Goal: Transaction & Acquisition: Purchase product/service

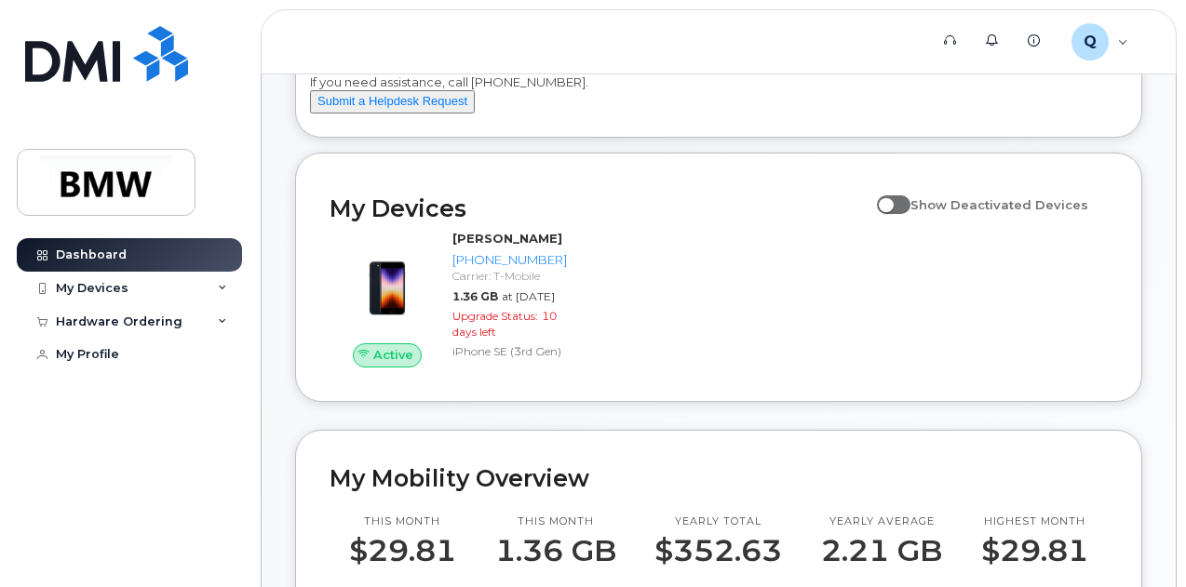
scroll to position [186, 0]
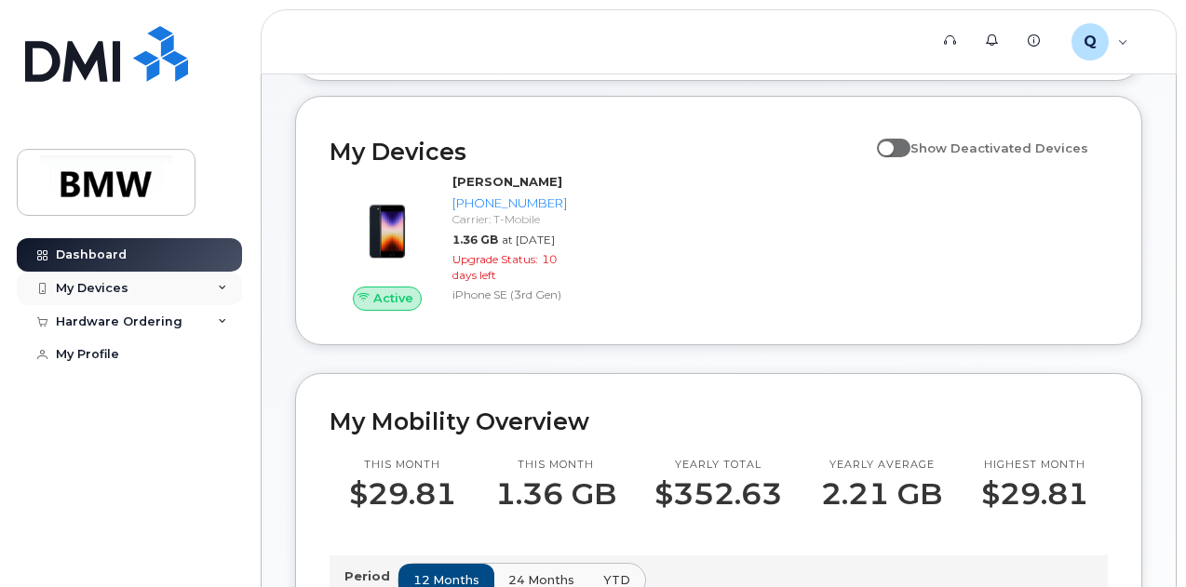
click at [144, 291] on div "My Devices" at bounding box center [129, 289] width 225 height 34
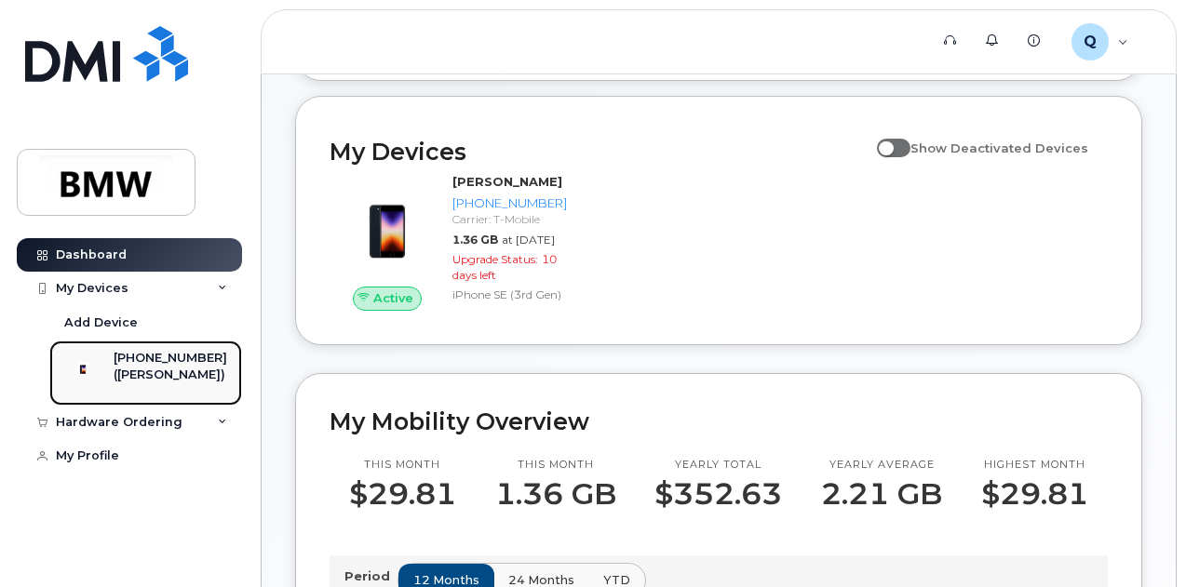
click at [164, 374] on div "([PERSON_NAME])" at bounding box center [171, 375] width 114 height 17
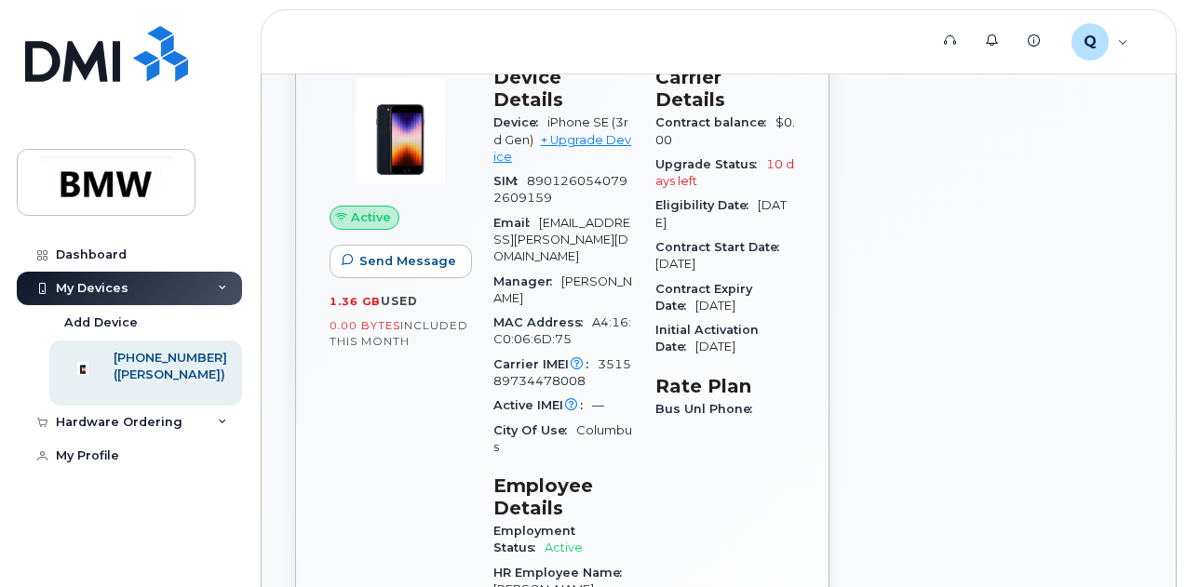
scroll to position [93, 0]
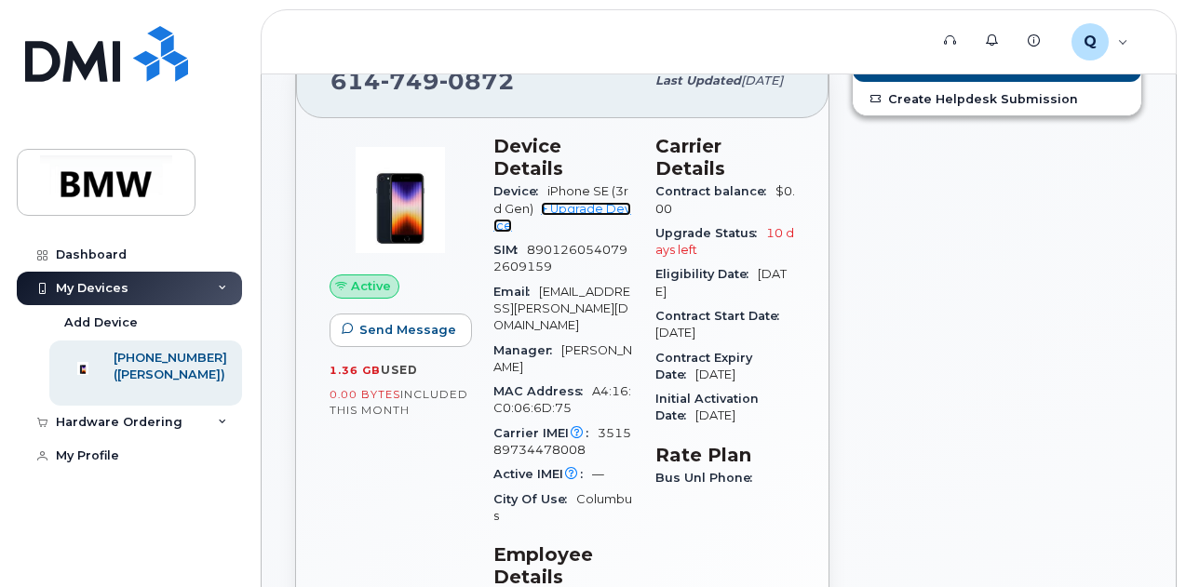
click at [603, 202] on link "+ Upgrade Device" at bounding box center [562, 217] width 138 height 31
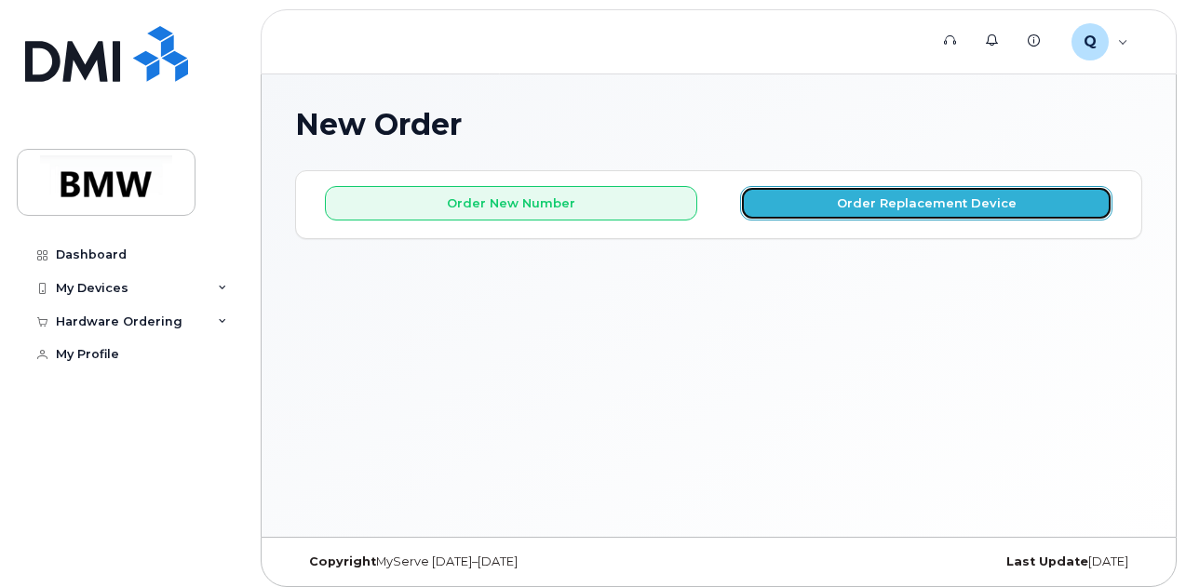
click at [827, 199] on button "Order Replacement Device" at bounding box center [926, 203] width 372 height 34
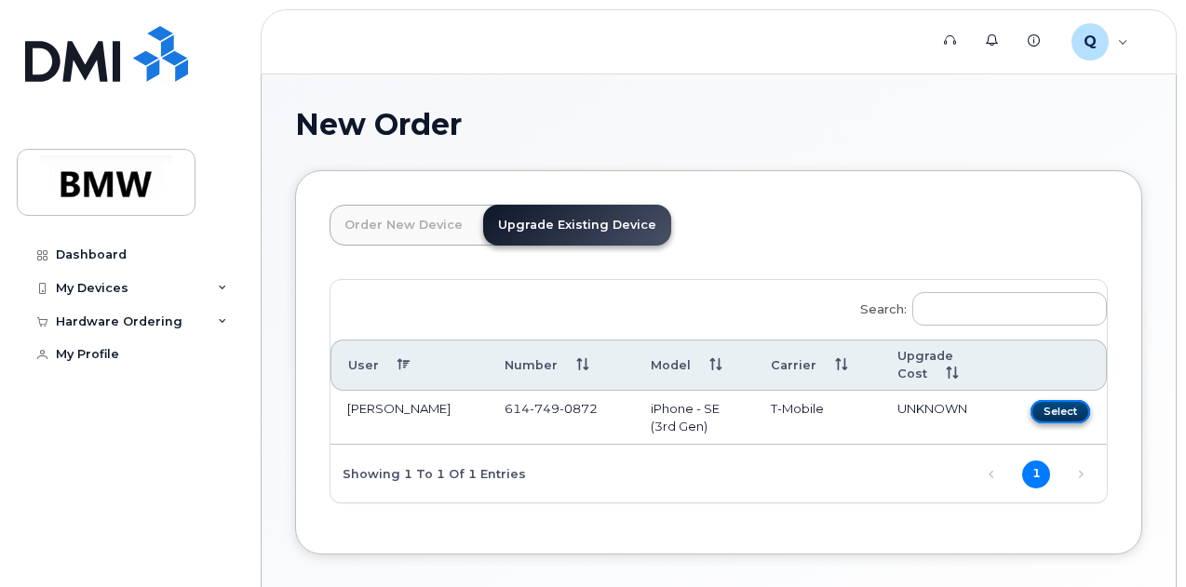
click at [1030, 404] on button "Select" at bounding box center [1060, 411] width 60 height 23
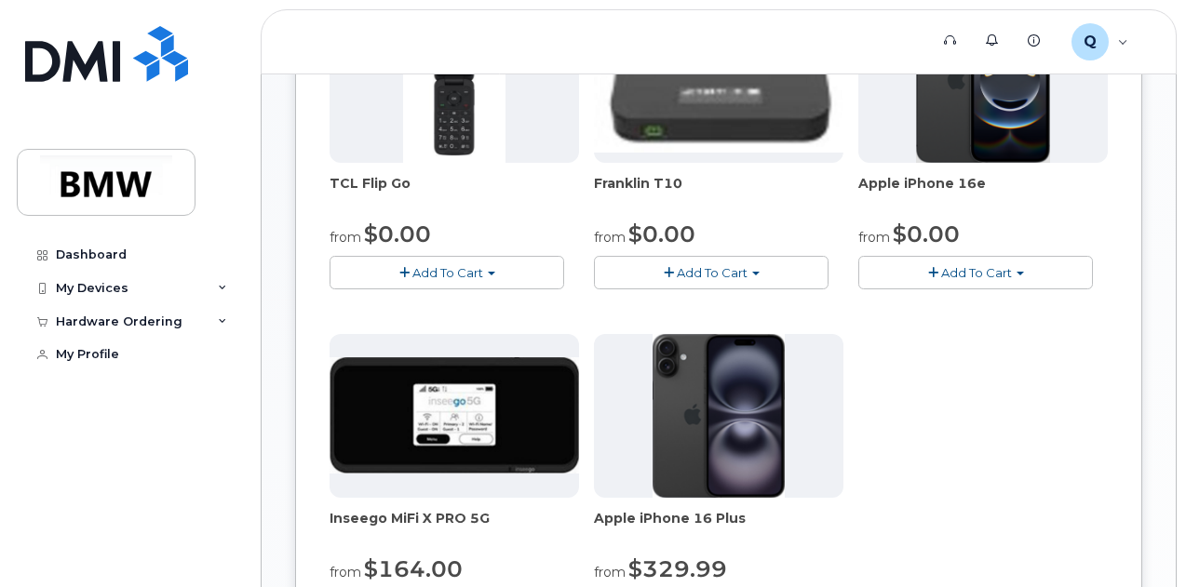
scroll to position [558, 0]
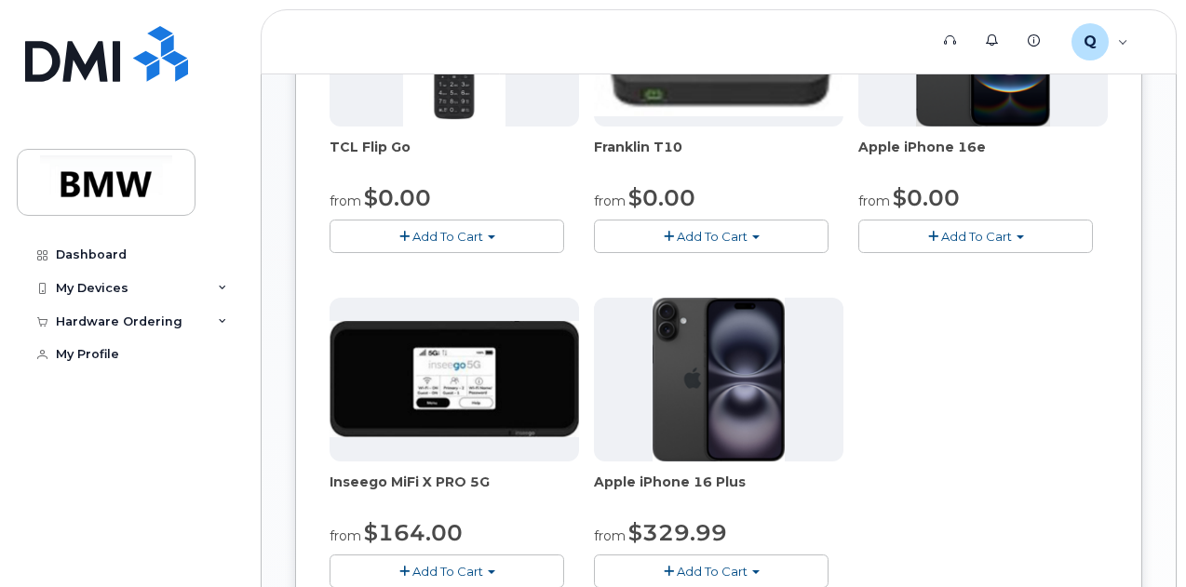
click at [941, 244] on span "Add To Cart" at bounding box center [976, 236] width 71 height 15
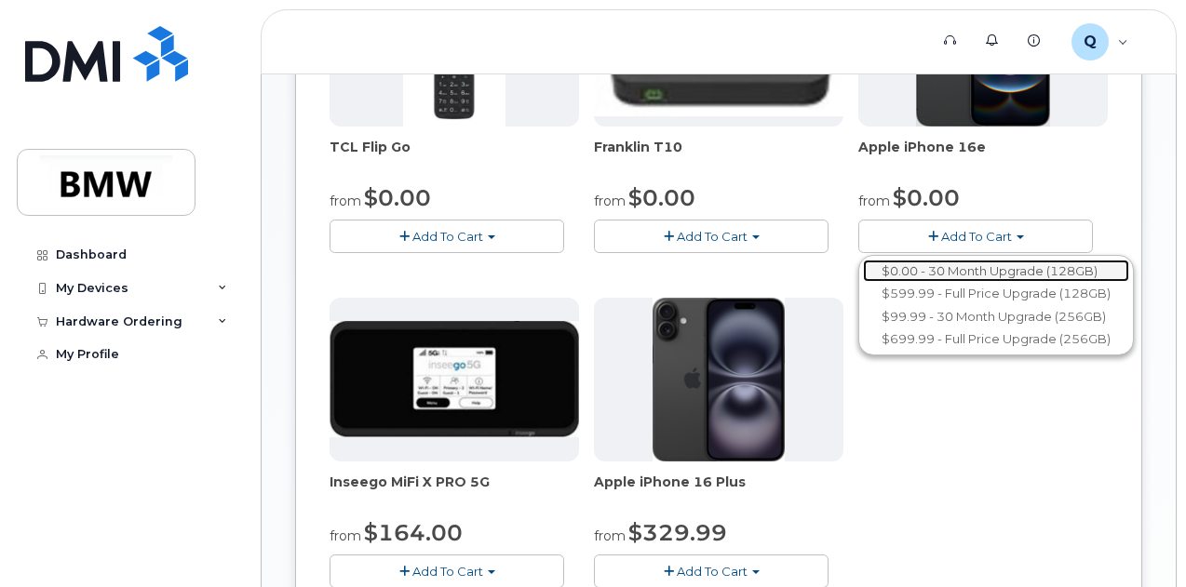
click at [863, 283] on link "$0.00 - 30 Month Upgrade (128GB)" at bounding box center [996, 271] width 266 height 23
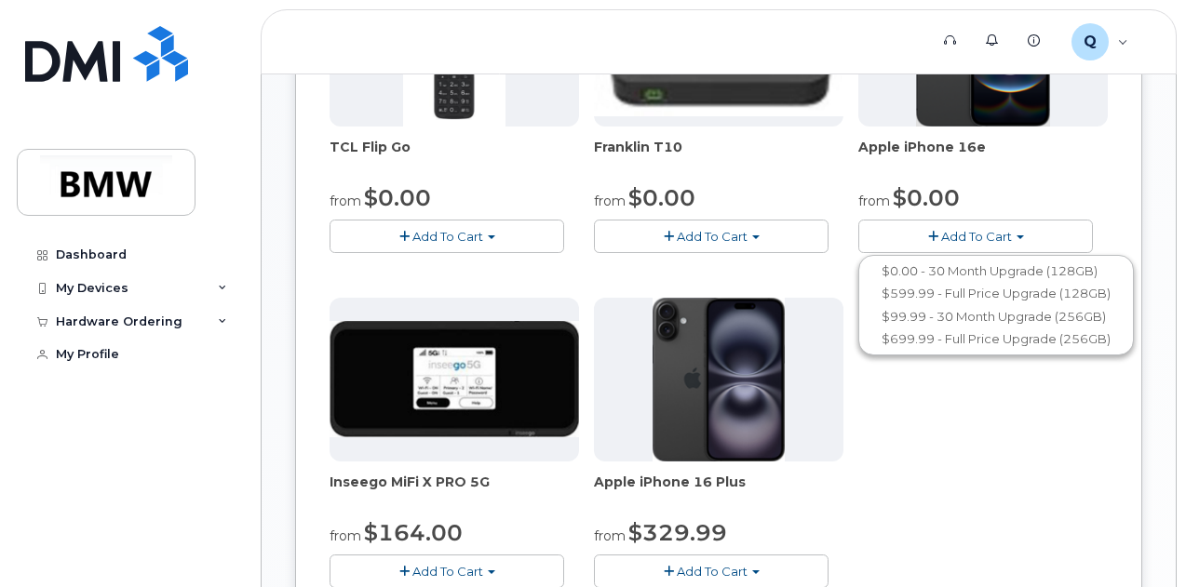
scroll to position [531, 0]
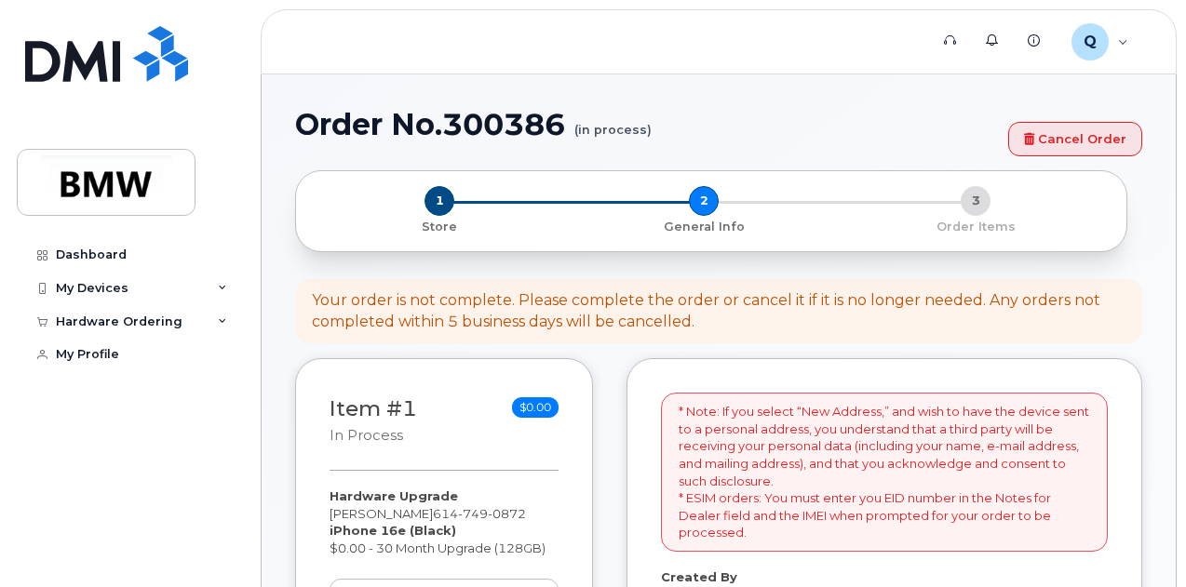
select select
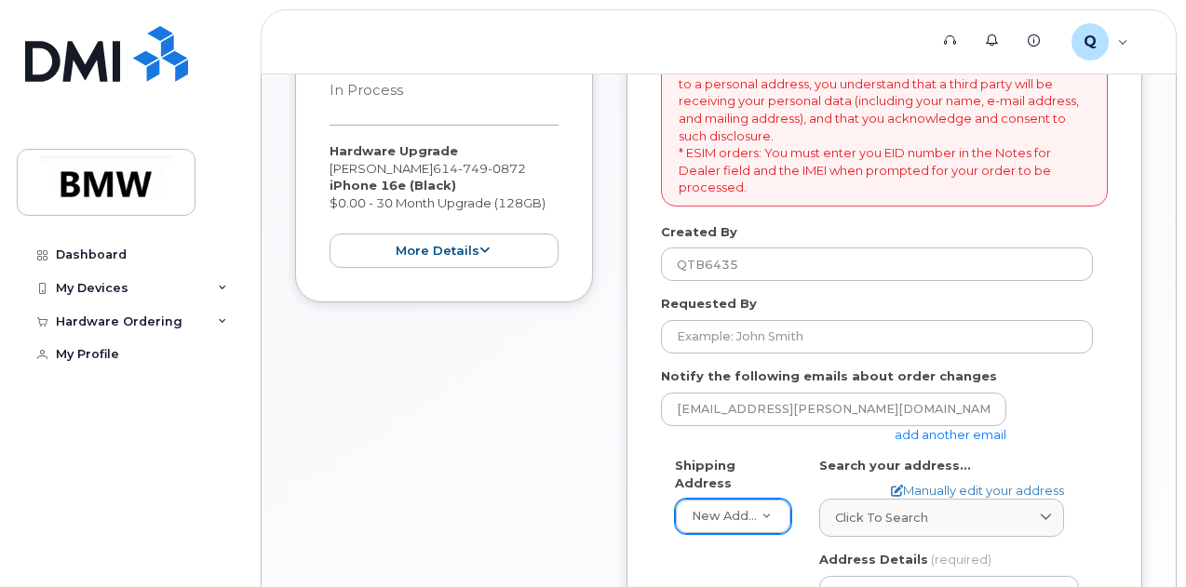
scroll to position [372, 0]
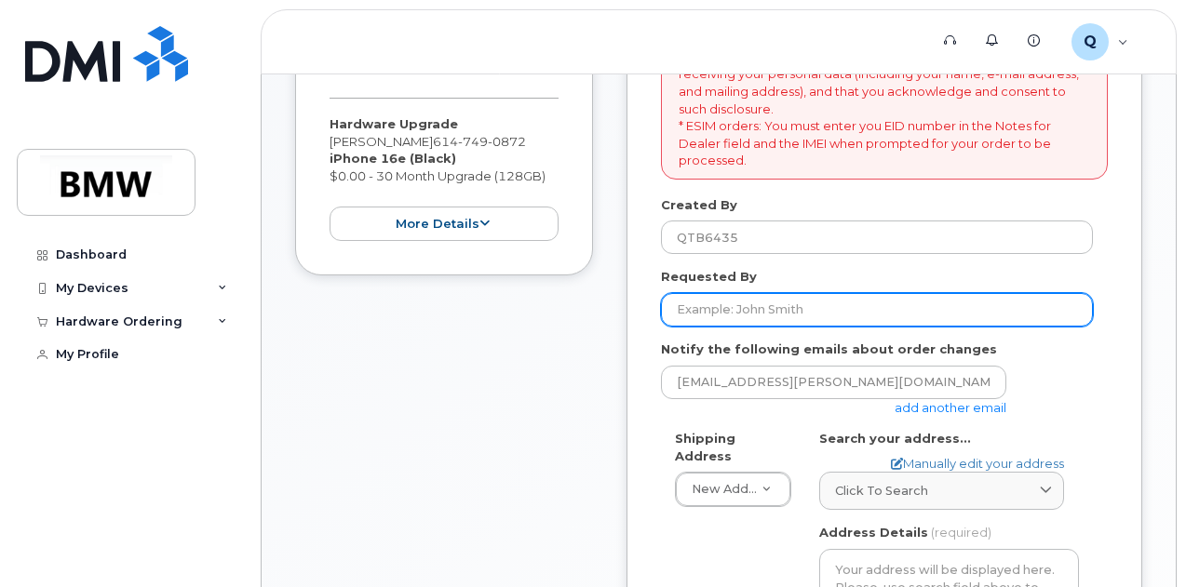
click at [775, 316] on input "Requested By" at bounding box center [877, 310] width 432 height 34
type input "[PERSON_NAME]"
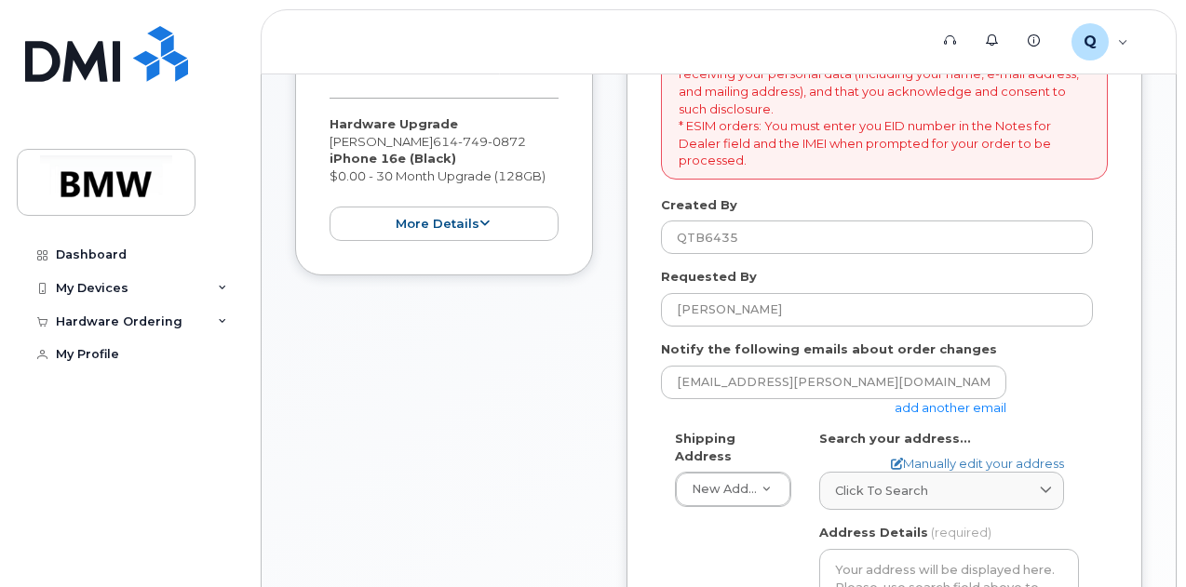
click at [497, 433] on div "Item #1 in process $0.00 Hardware Upgrade Chelsea Wolpert 614 749 0872 iPhone 1…" at bounding box center [444, 535] width 298 height 1098
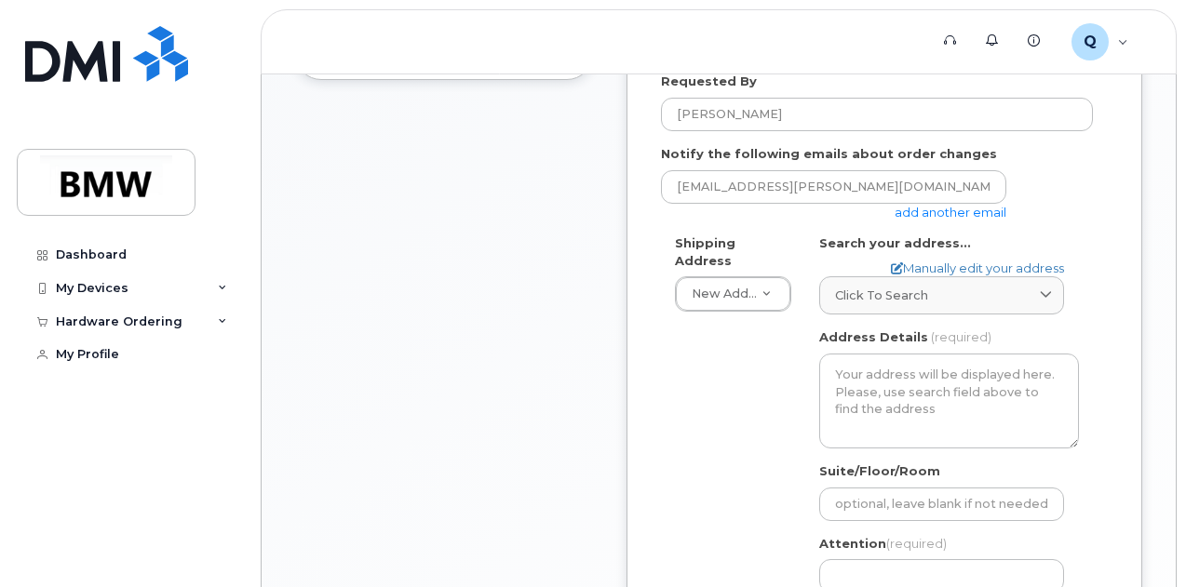
scroll to position [652, 0]
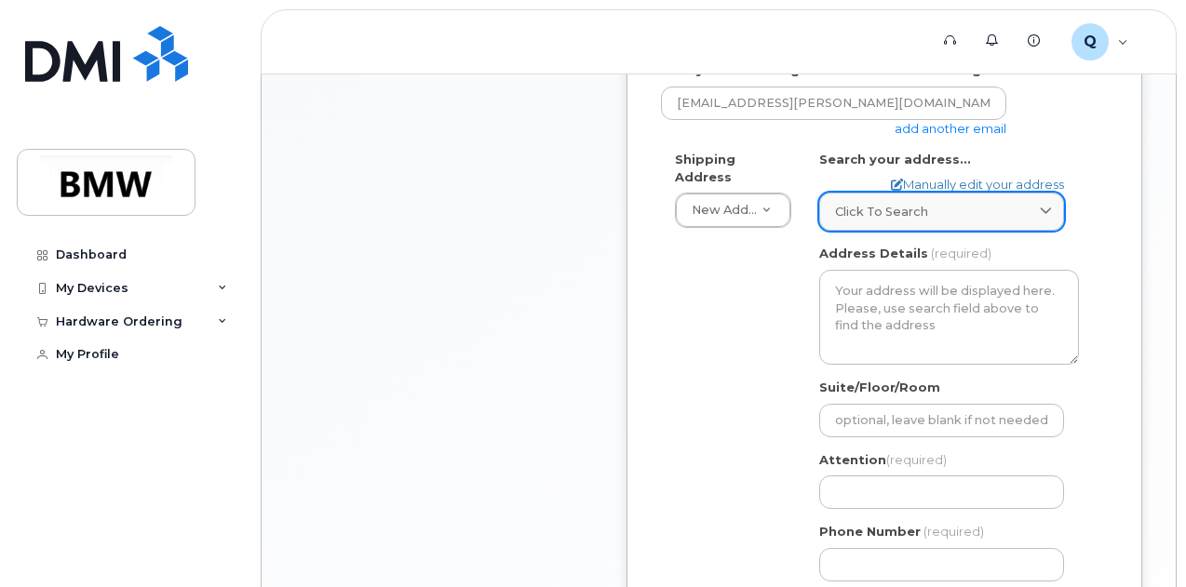
click at [888, 203] on span "Click to search" at bounding box center [881, 212] width 93 height 18
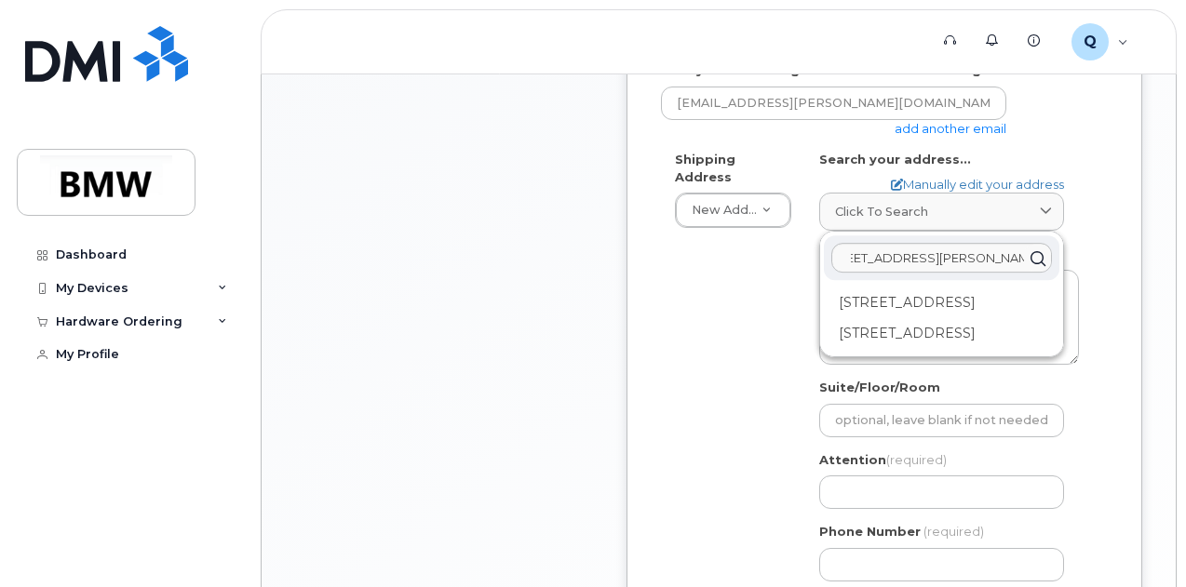
scroll to position [0, 0]
click at [627, 280] on div "* Note: If you select “New Address,” and wish to have the device sent to a pers…" at bounding box center [884, 242] width 516 height 1070
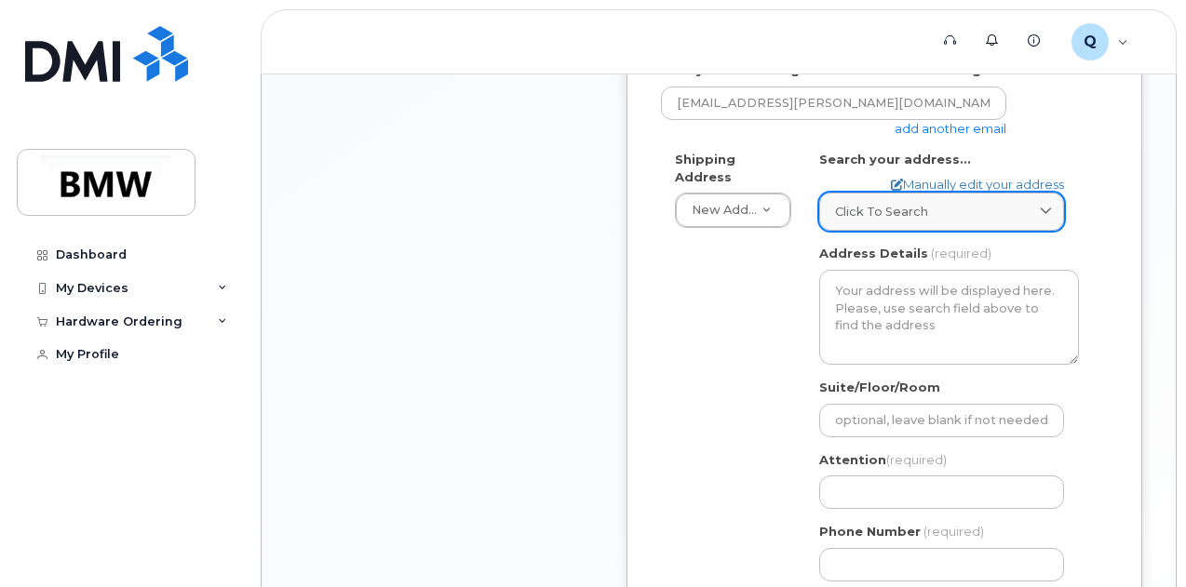
click at [940, 210] on div "Click to search" at bounding box center [941, 212] width 213 height 18
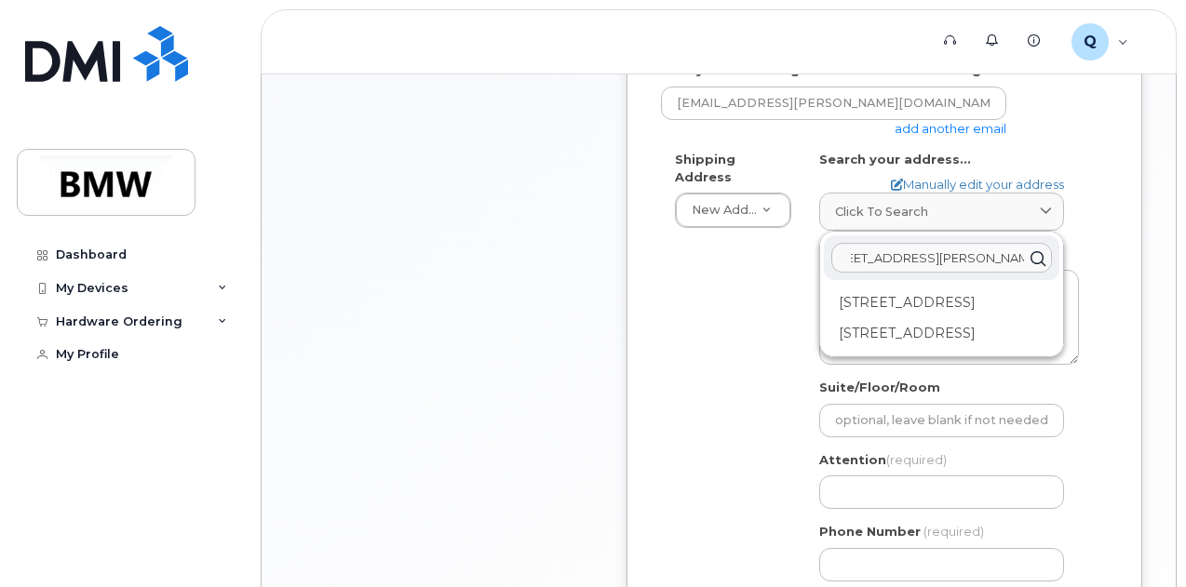
click at [982, 258] on input "893 Prince William Lane Westerville" at bounding box center [941, 258] width 221 height 30
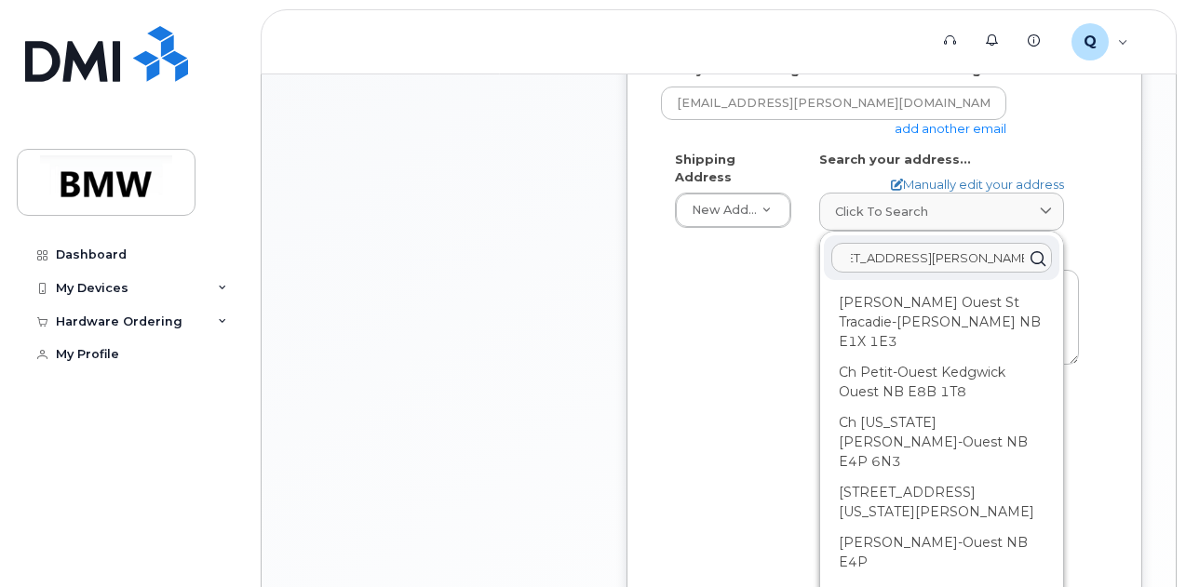
scroll to position [0, 100]
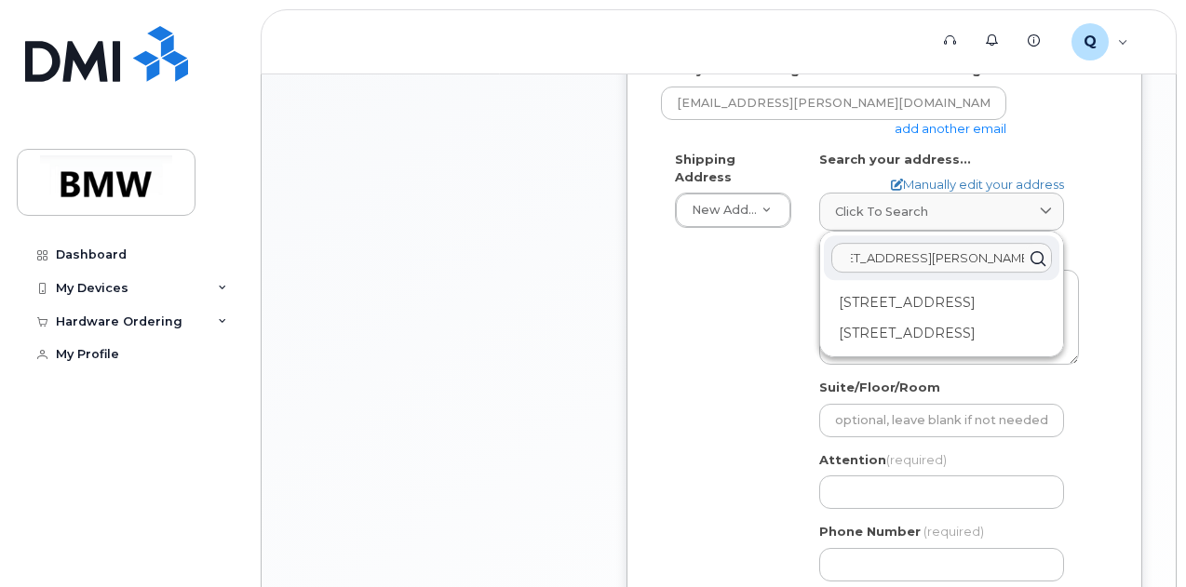
type input "893 Prince William Lane Westerville OH 43081"
click at [1036, 257] on icon at bounding box center [1037, 258] width 27 height 27
click at [953, 258] on input "893 Prince William Lane Westerville OH 43081" at bounding box center [941, 258] width 221 height 30
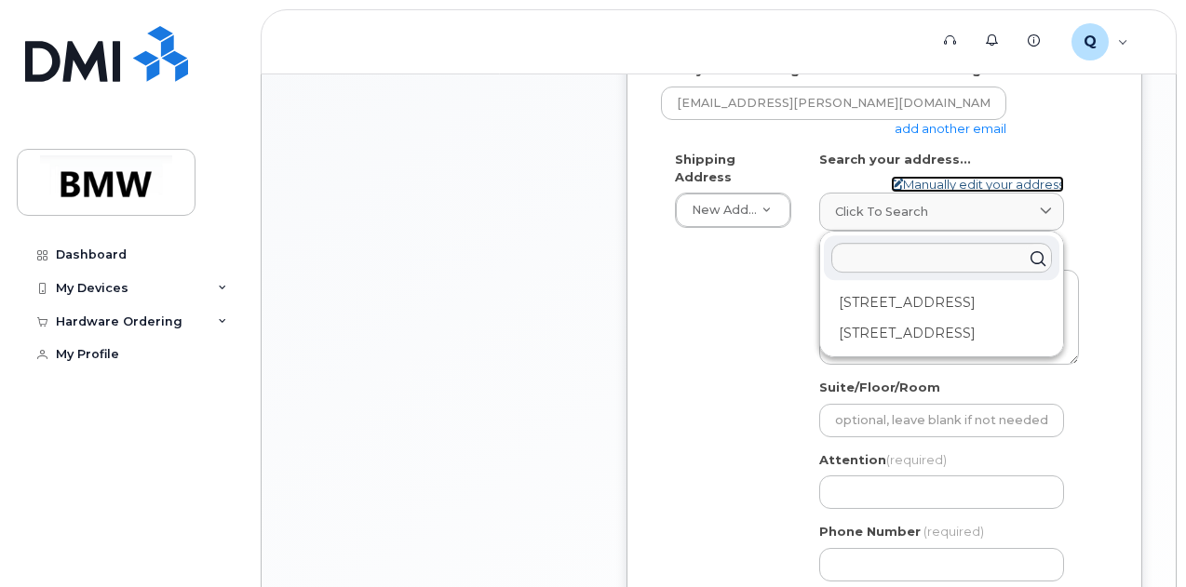
click at [975, 180] on link "Manually edit your address" at bounding box center [977, 185] width 173 height 18
select select
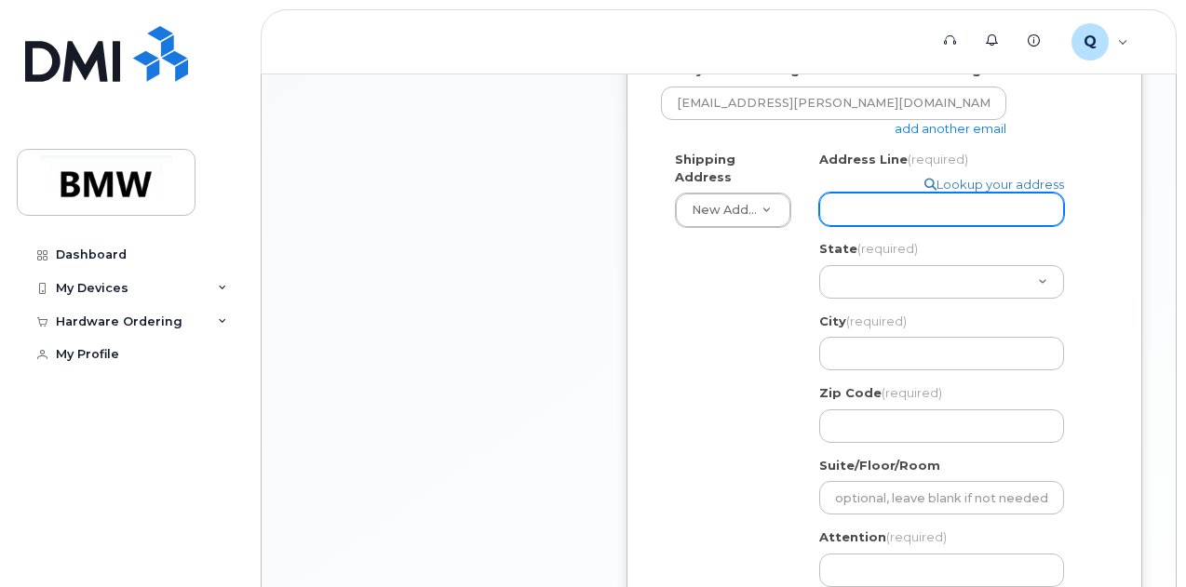
click at [880, 196] on input "Address Line (required)" at bounding box center [941, 210] width 245 height 34
type input "893 Prince William Ln"
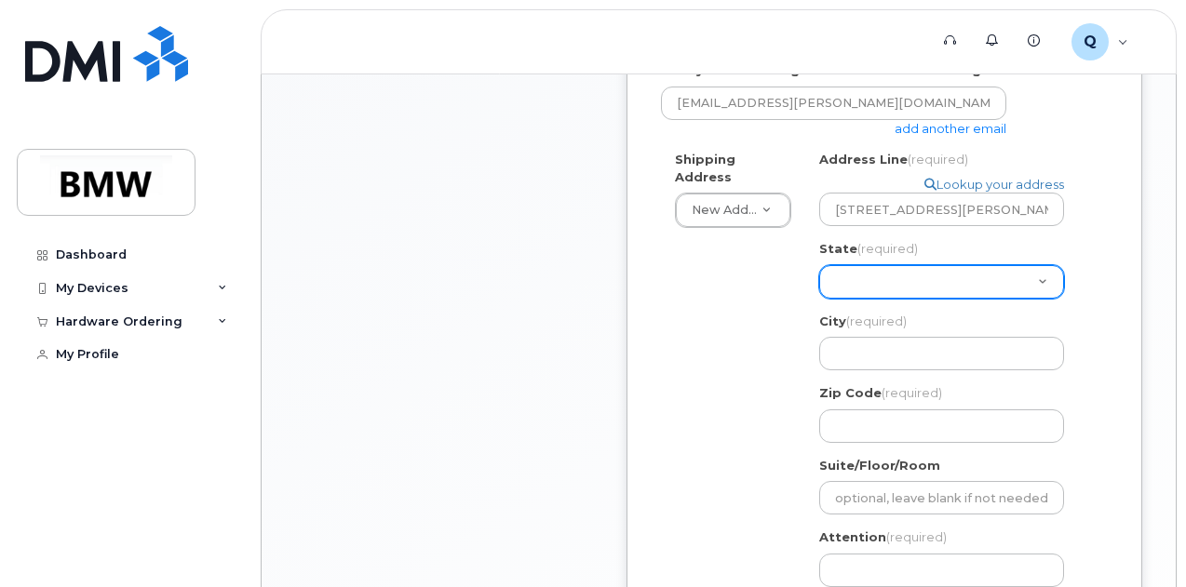
select select "OH"
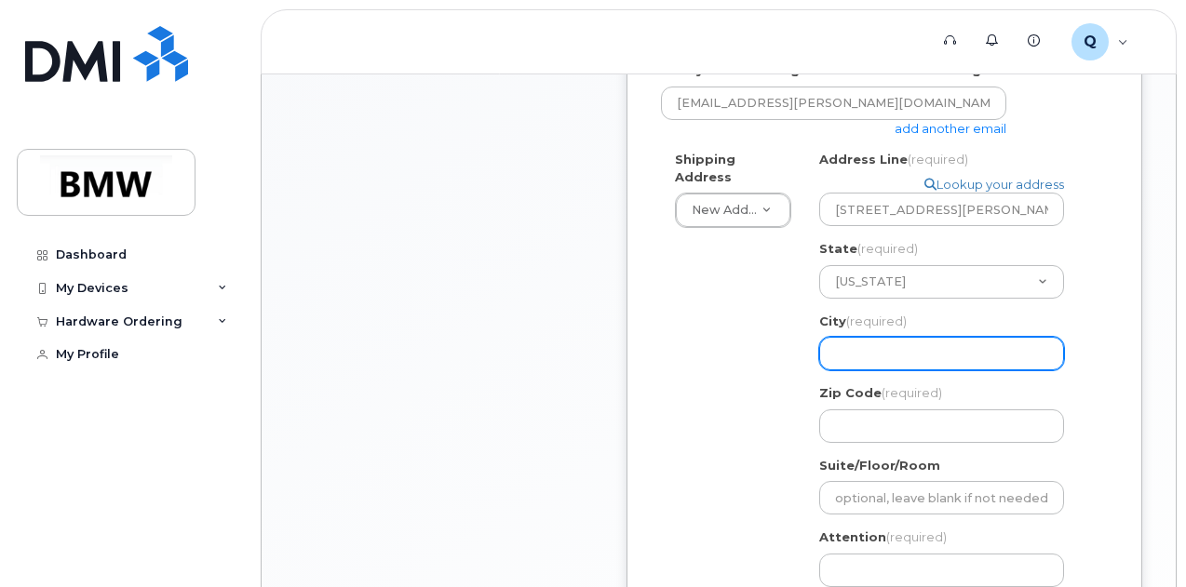
type input "Westerville"
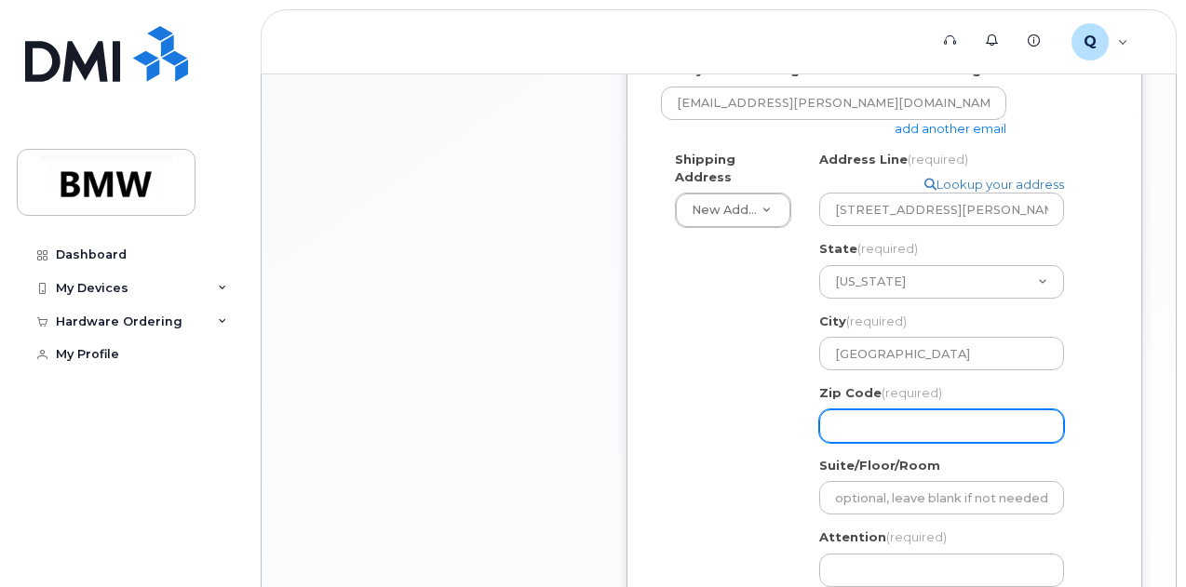
type input "43081"
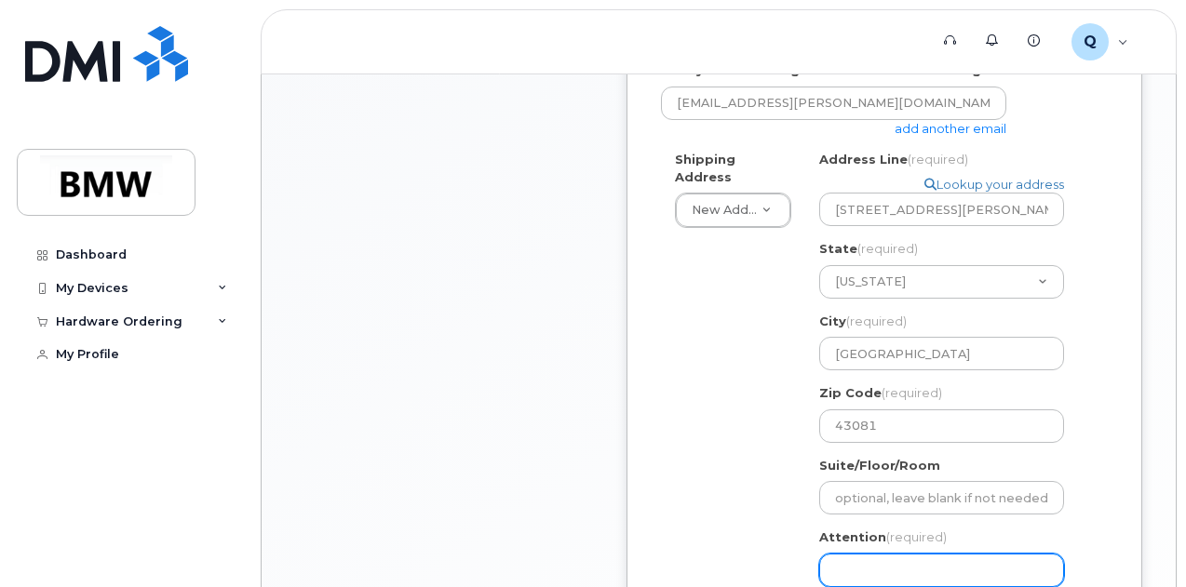
type input "[PERSON_NAME]"
type input "4196185714"
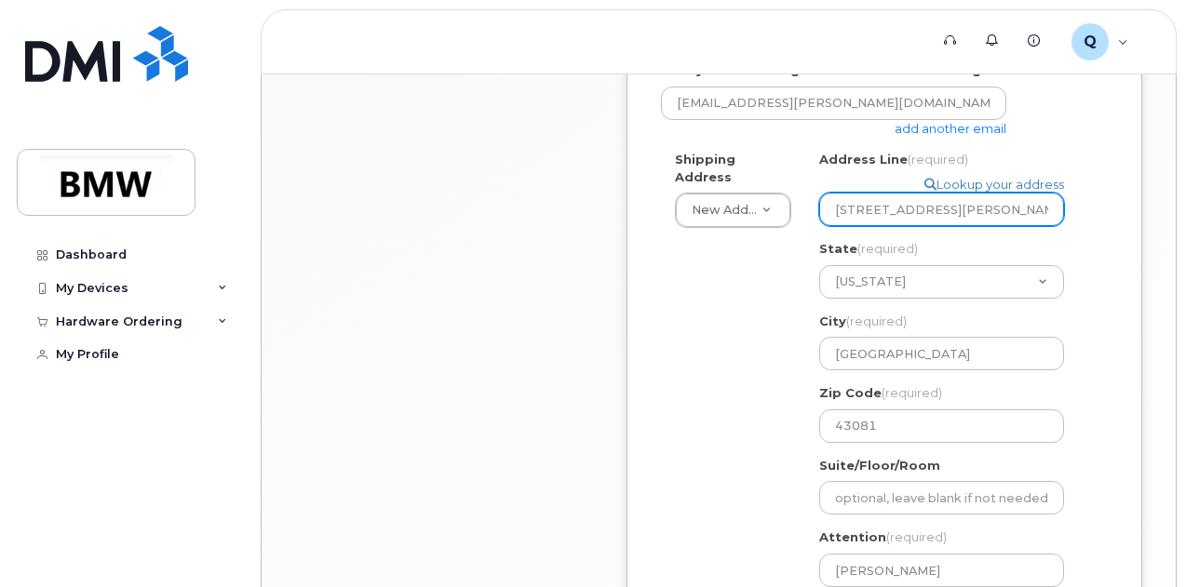
select select
click at [714, 329] on div "Shipping Address New Address New Address BMW MC Plant BMW North America Financi…" at bounding box center [877, 412] width 432 height 523
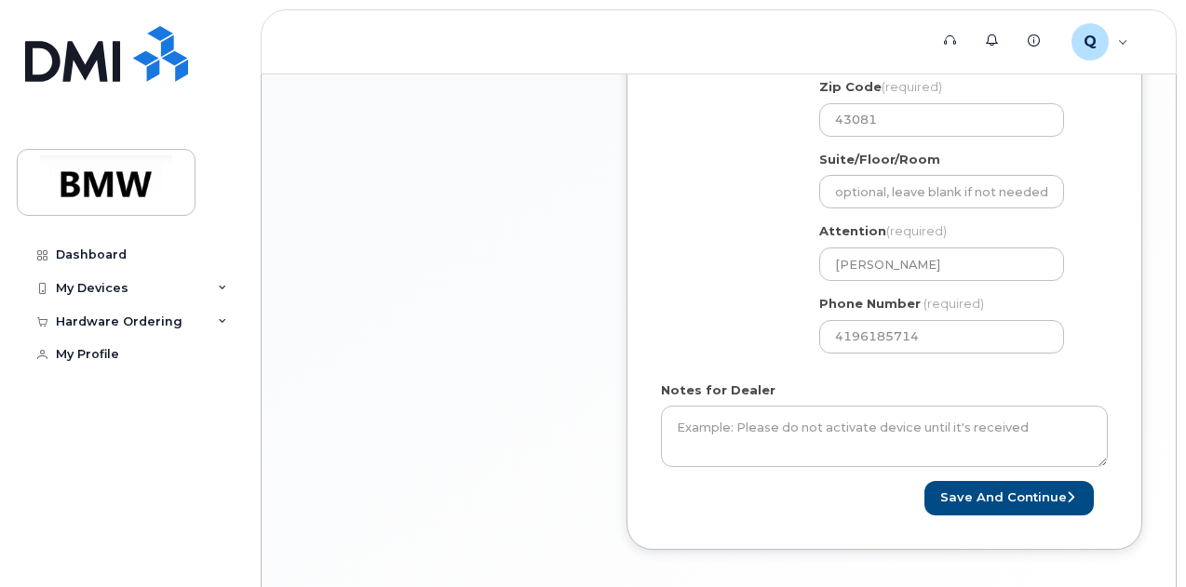
scroll to position [944, 0]
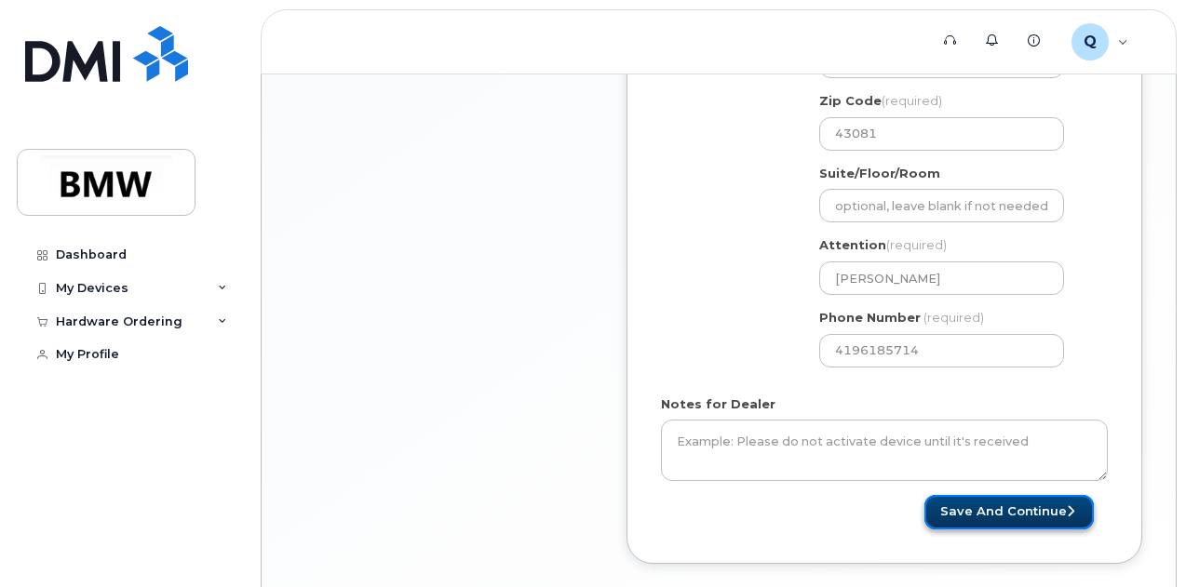
click at [994, 511] on button "Save and Continue" at bounding box center [1008, 512] width 169 height 34
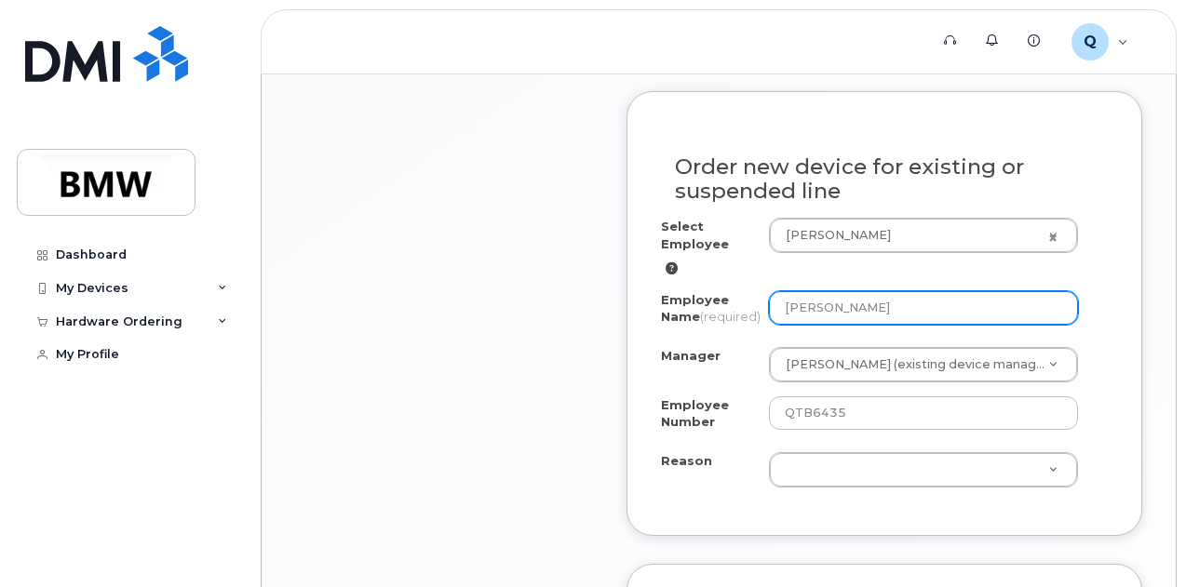
scroll to position [1024, 0]
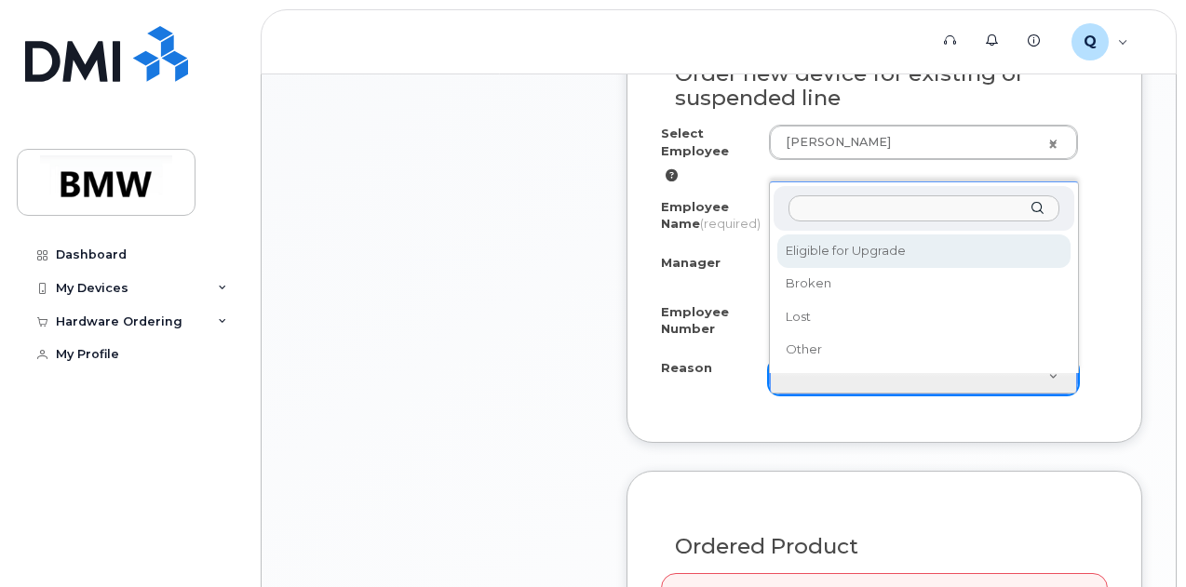
select select "eligible_for_upgrade"
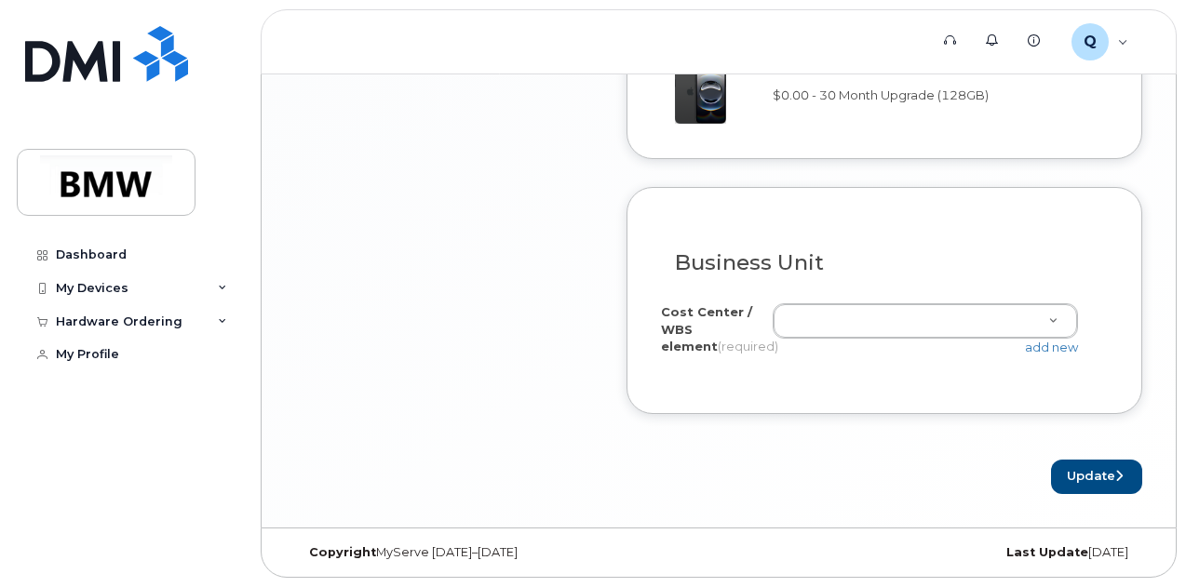
scroll to position [1781, 0]
click at [949, 342] on div "add new" at bounding box center [933, 348] width 320 height 18
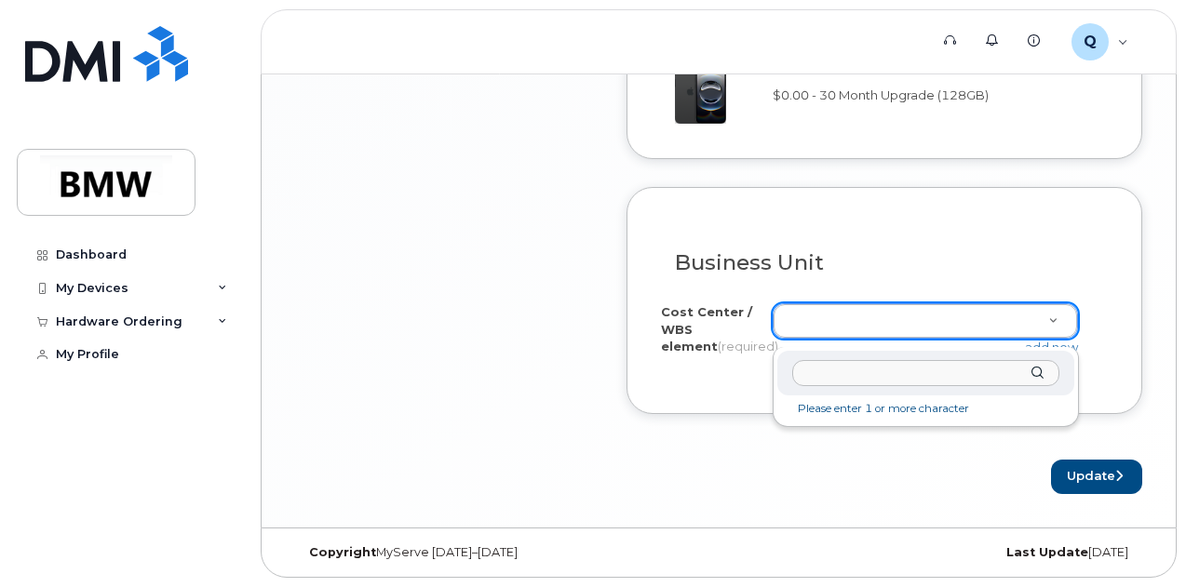
paste input "N601.I717.US.RCMCNP14765"
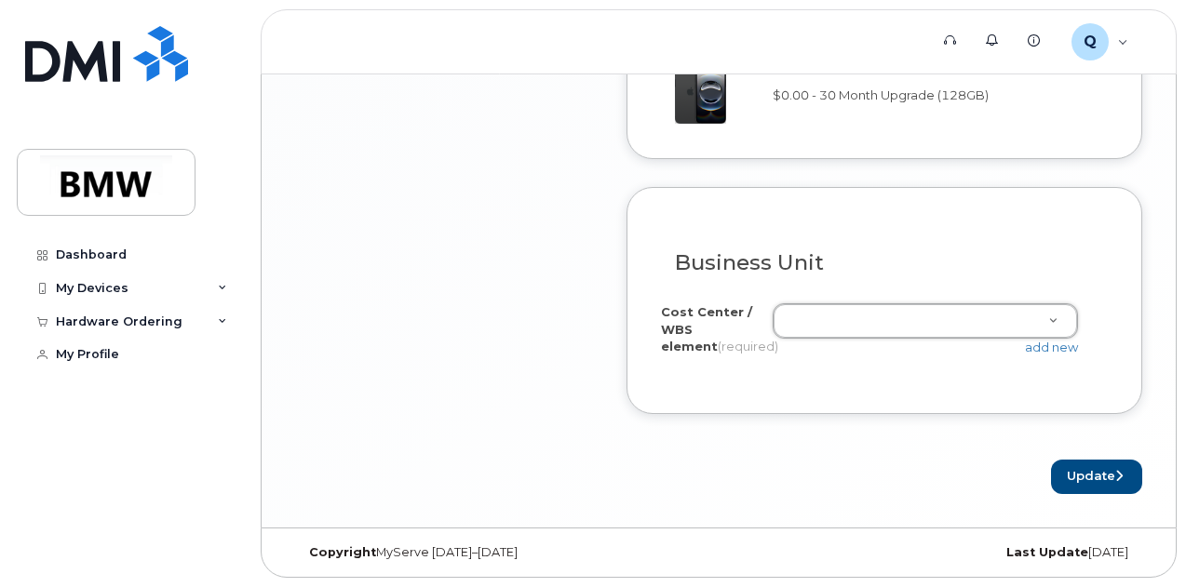
click at [935, 301] on div "I know the accounting codes Cost Center / WBS element (required) Unknown add new" at bounding box center [884, 334] width 447 height 90
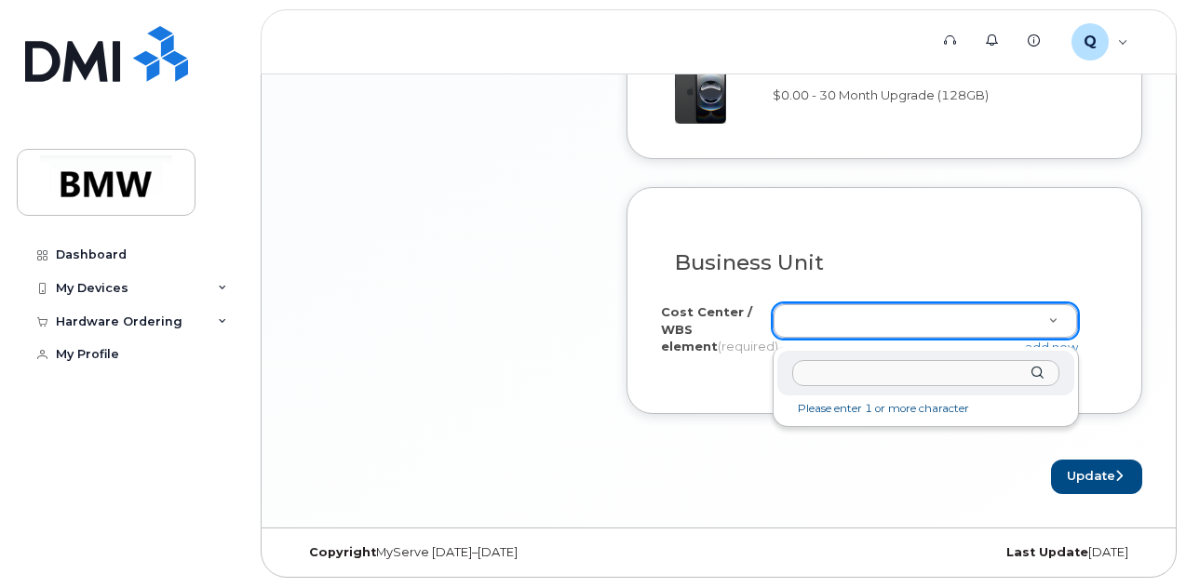
paste input "N601.I717.US.RCMCNP14765"
type input "N601.I717.US.RCMCNP14765"
click at [1038, 362] on div "N601.I717.US.RCMCNP14765" at bounding box center [925, 374] width 297 height 46
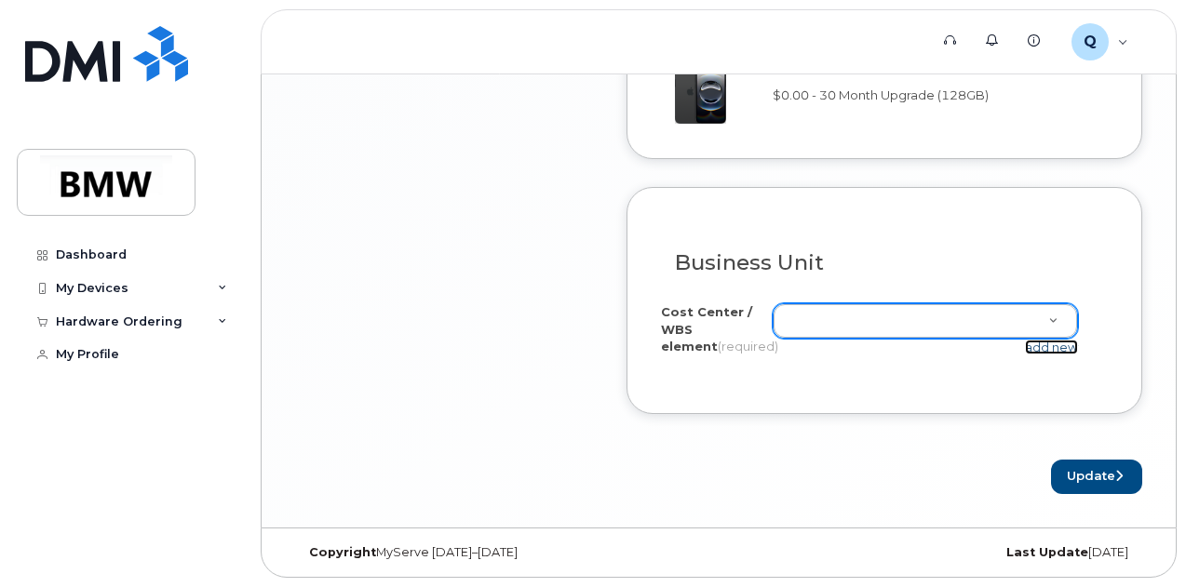
click at [1046, 353] on link "add new" at bounding box center [1051, 347] width 53 height 15
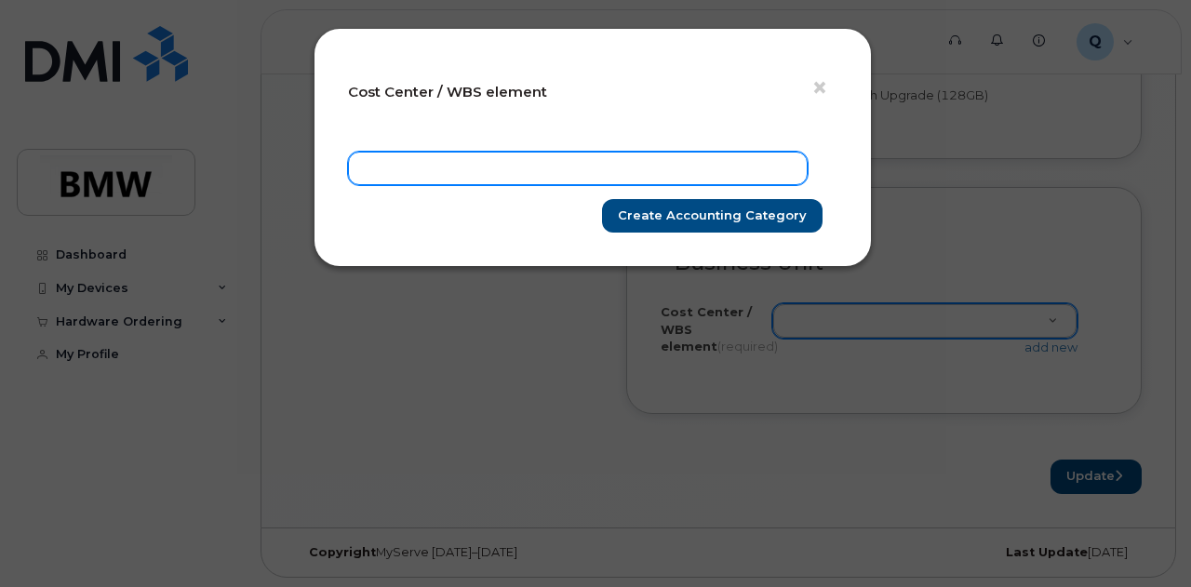
click at [591, 167] on input "text" at bounding box center [578, 169] width 460 height 34
paste input "N601.I717.US.RCMCNP14765"
type input "N601.I717.US.RCMCNP14765"
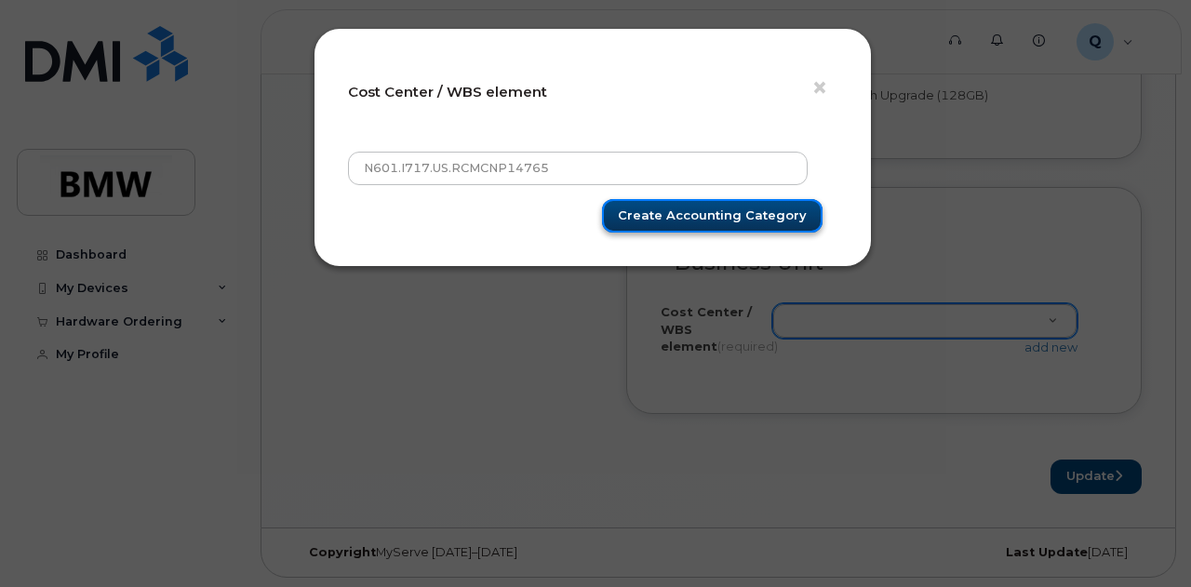
click at [715, 228] on input "Create Accounting category" at bounding box center [712, 216] width 221 height 34
type input "Saving"
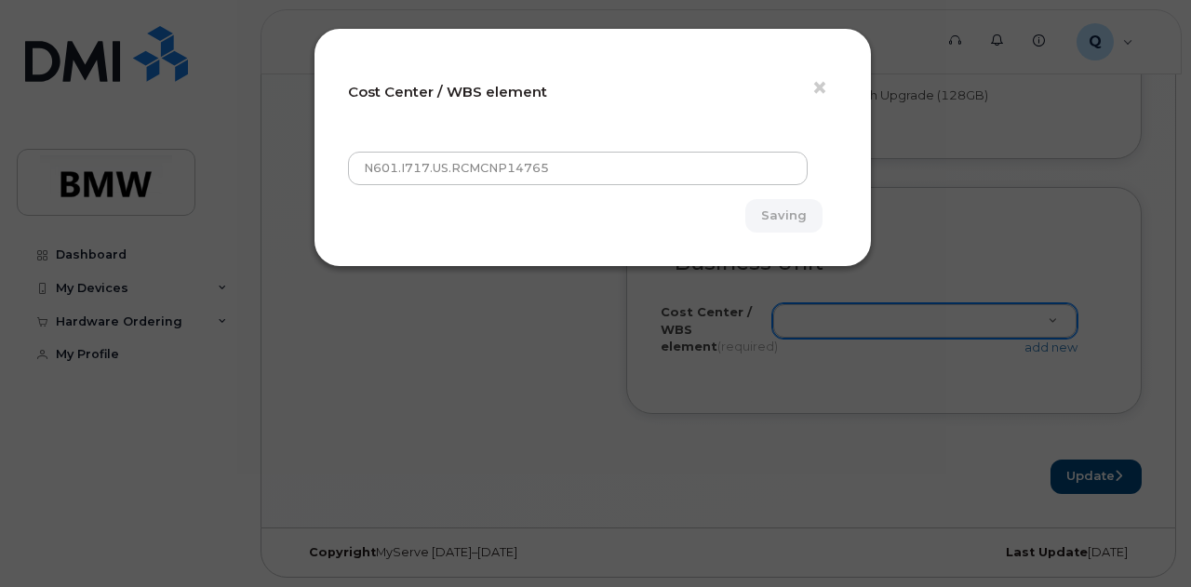
type input "N601.I717.US.RCMCNP14765"
type input "Create Accounting category"
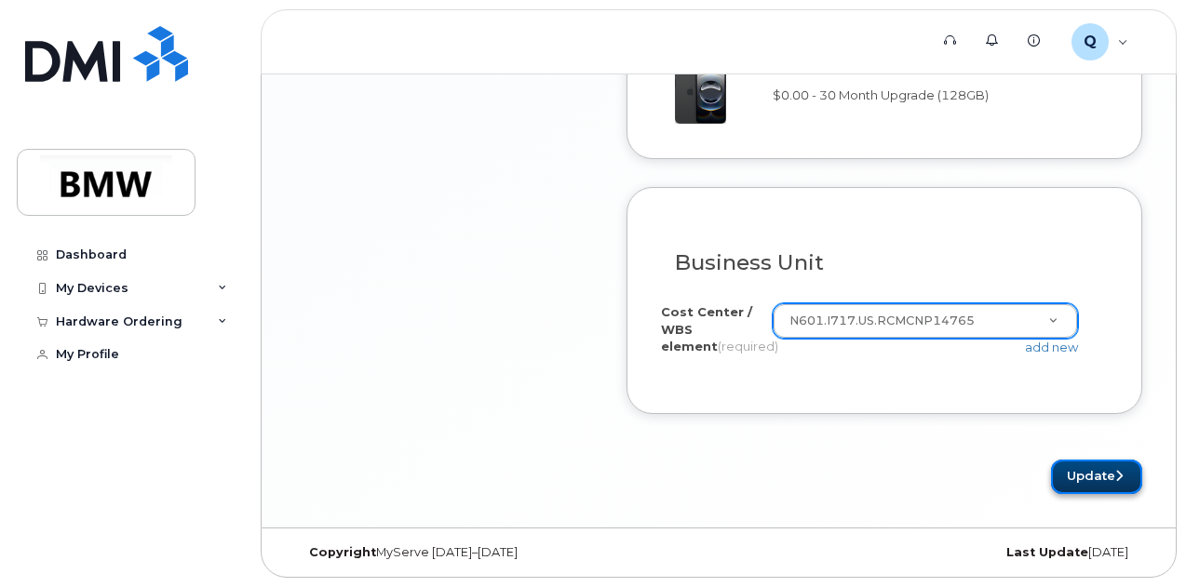
click at [1103, 477] on button "Update" at bounding box center [1096, 477] width 91 height 34
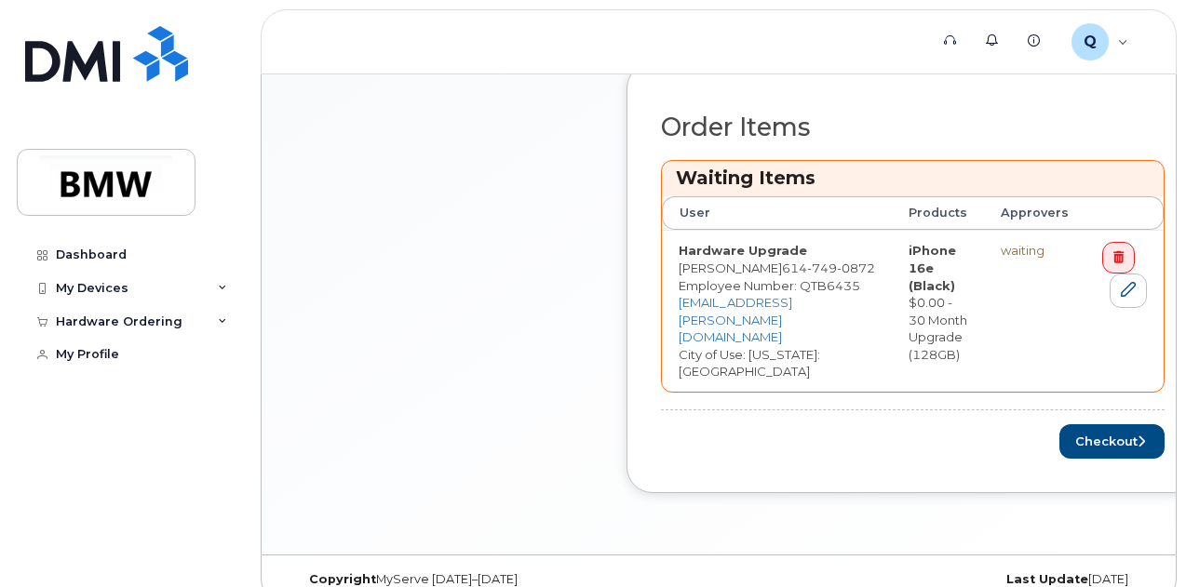
scroll to position [764, 0]
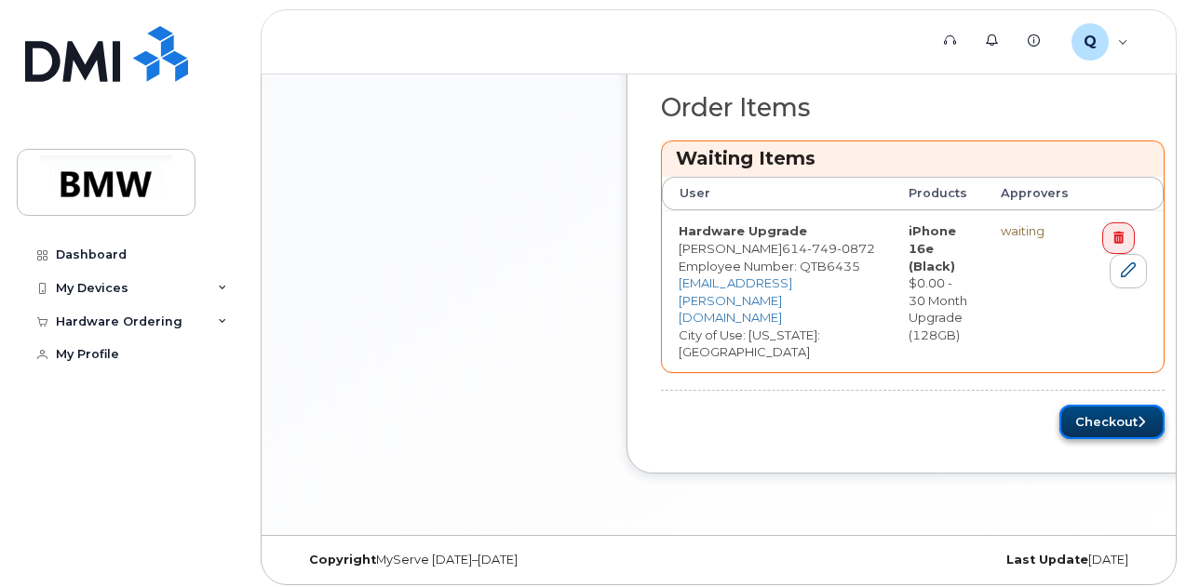
click at [1082, 417] on button "Checkout" at bounding box center [1111, 422] width 105 height 34
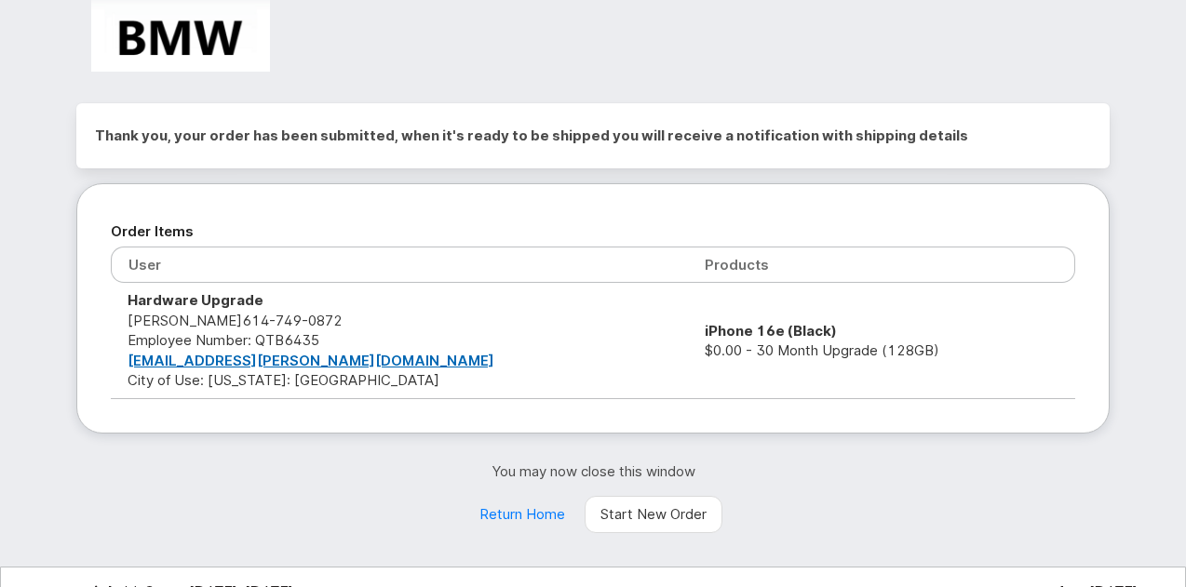
scroll to position [75, 0]
